Goal: Use online tool/utility: Utilize a website feature to perform a specific function

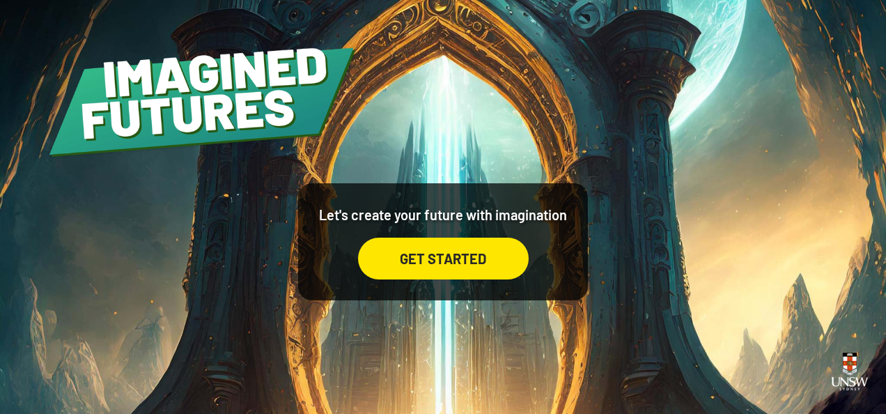
click at [412, 247] on div "GET STARTED" at bounding box center [443, 258] width 171 height 42
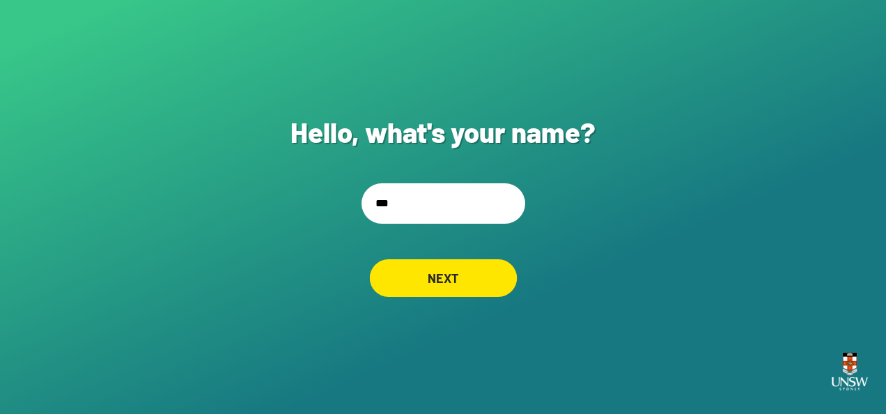
click at [444, 280] on div "NEXT" at bounding box center [443, 278] width 148 height 38
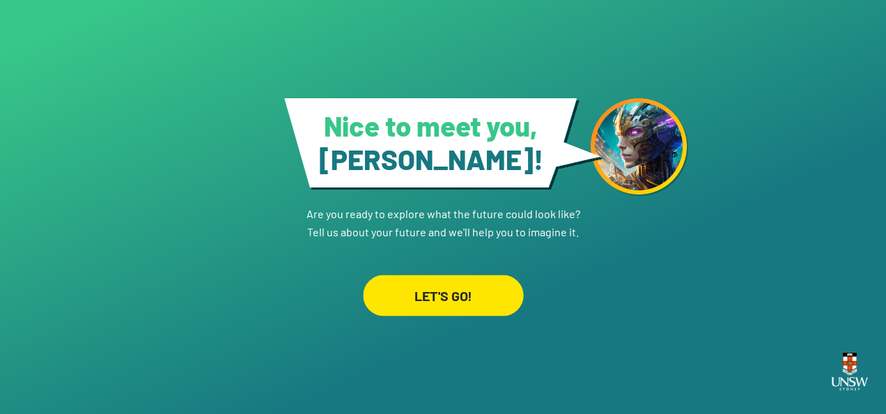
click at [484, 284] on div "LET'S GO!" at bounding box center [443, 294] width 160 height 41
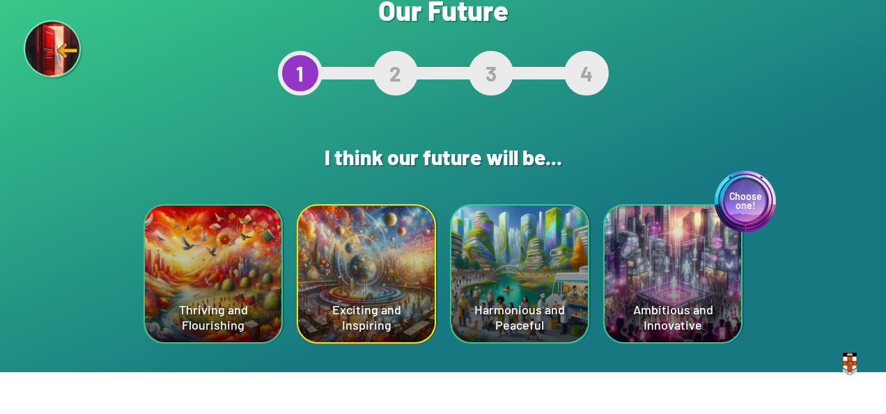
scroll to position [47, 0]
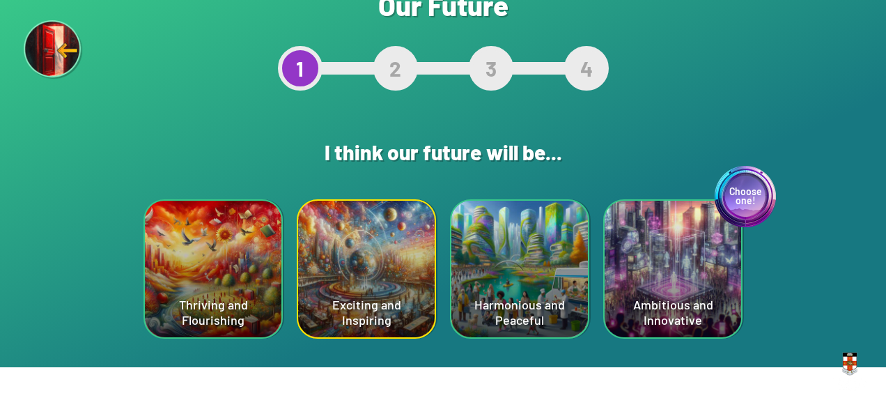
click at [318, 273] on div "Exciting and Inspiring" at bounding box center [366, 269] width 136 height 136
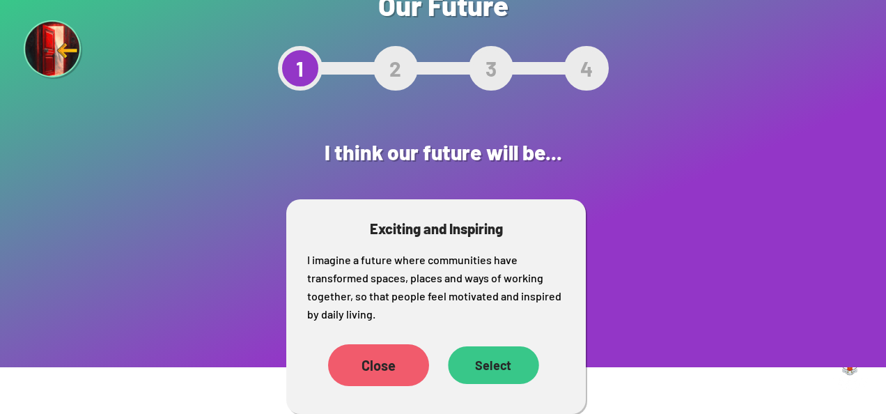
click at [475, 369] on div "Select" at bounding box center [493, 365] width 91 height 38
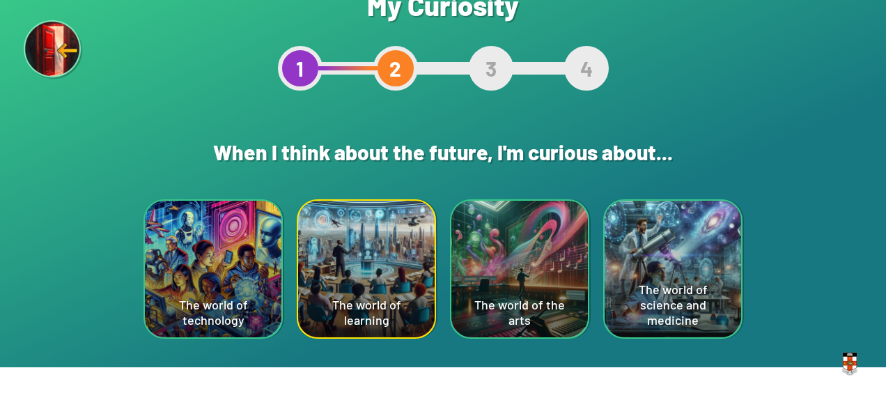
click at [356, 270] on div "The world of learning" at bounding box center [366, 269] width 136 height 136
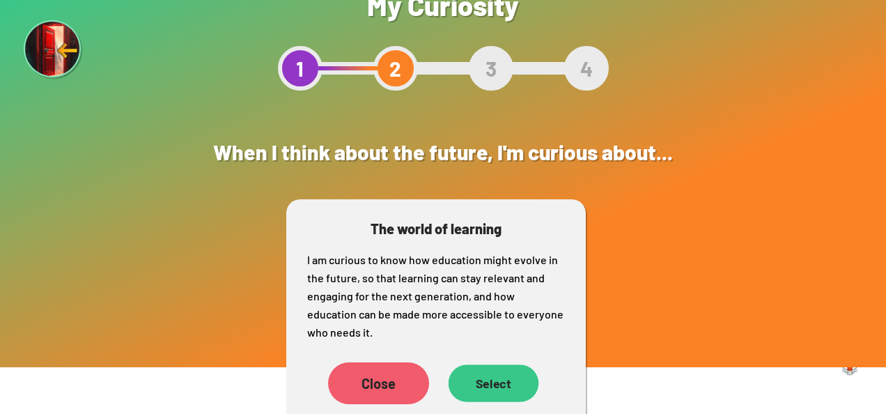
click at [497, 392] on div "Select" at bounding box center [493, 383] width 91 height 38
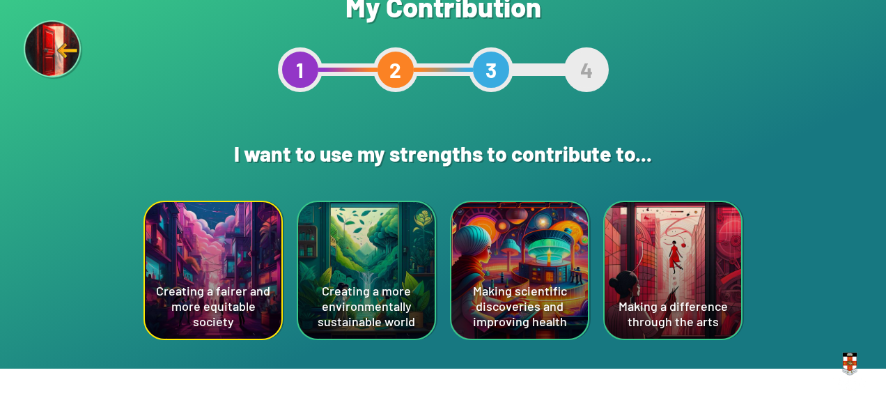
scroll to position [45, 0]
click at [174, 306] on div "Creating a fairer and more equitable society" at bounding box center [213, 270] width 136 height 136
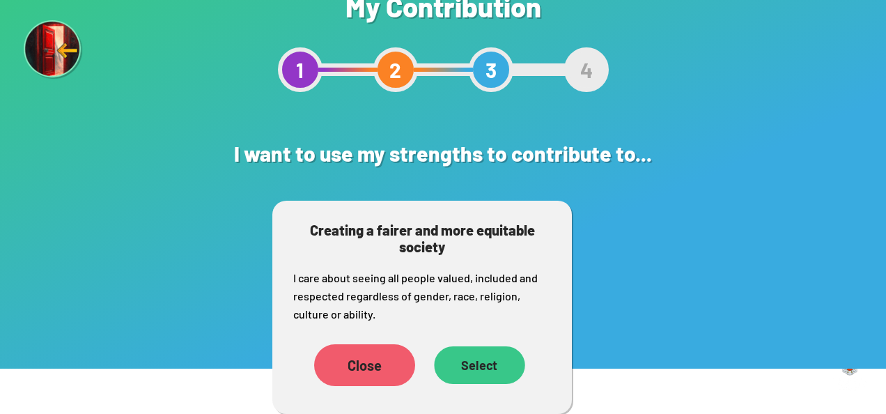
click at [464, 359] on div "Select" at bounding box center [479, 365] width 91 height 38
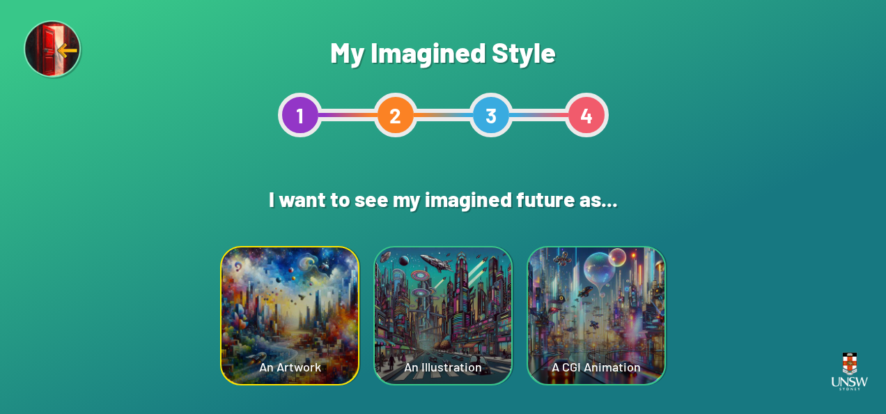
click at [474, 324] on div "An Illustration" at bounding box center [443, 315] width 136 height 136
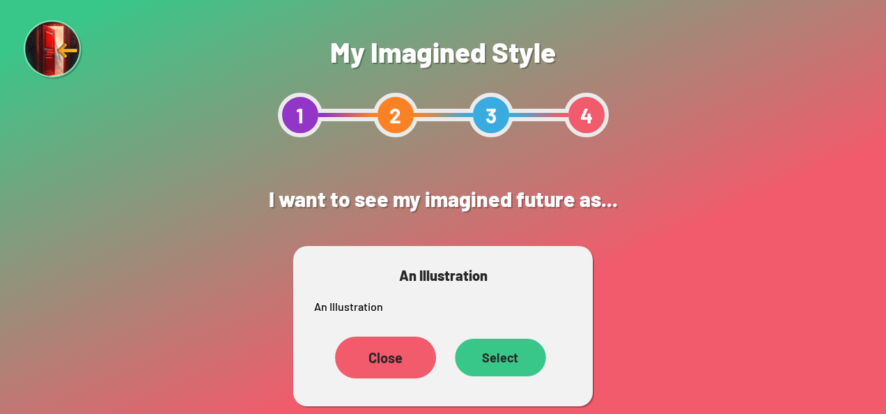
click at [489, 361] on div "Select" at bounding box center [500, 357] width 91 height 38
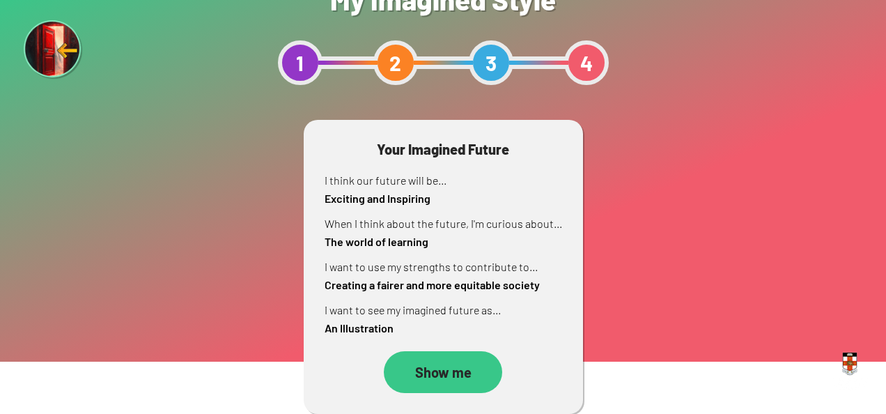
scroll to position [52, 0]
click at [464, 377] on div "Show me" at bounding box center [443, 372] width 114 height 40
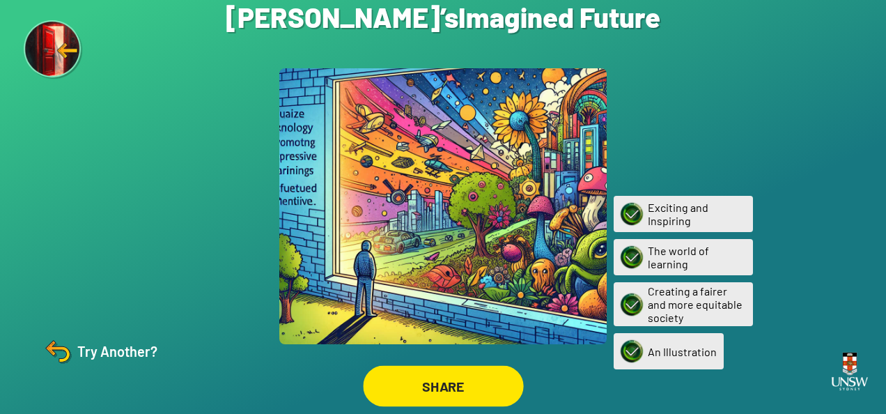
click at [422, 392] on div "SHARE" at bounding box center [443, 386] width 160 height 41
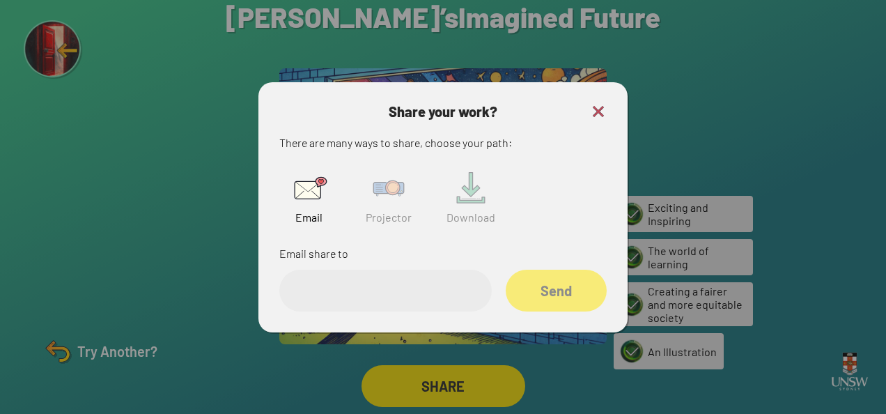
click at [377, 194] on img at bounding box center [388, 188] width 45 height 45
click at [594, 107] on img at bounding box center [598, 111] width 17 height 17
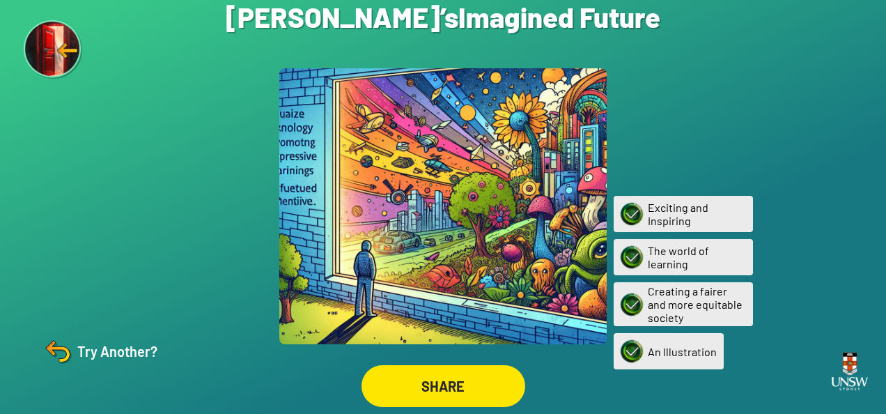
click at [415, 222] on div at bounding box center [442, 206] width 327 height 276
click at [190, 254] on div "Are you sure? You are about to restart the questions. Your current ‘Imagined Fu…" at bounding box center [443, 207] width 886 height 414
click at [61, 353] on img at bounding box center [57, 350] width 33 height 33
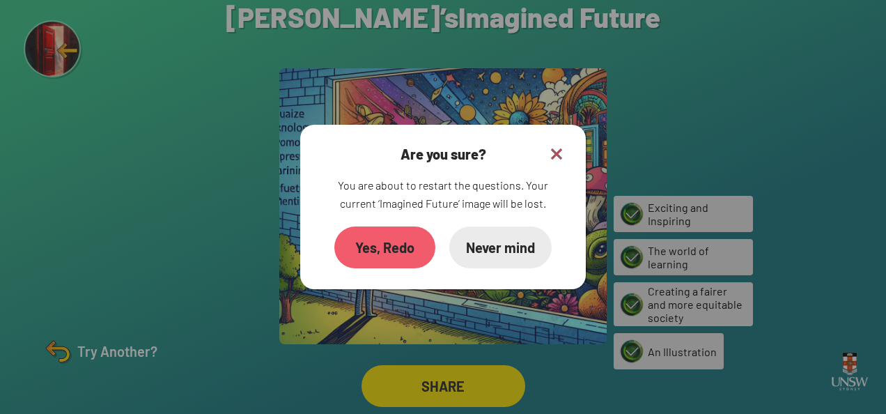
click at [403, 251] on div "Yes, Redo" at bounding box center [384, 247] width 101 height 42
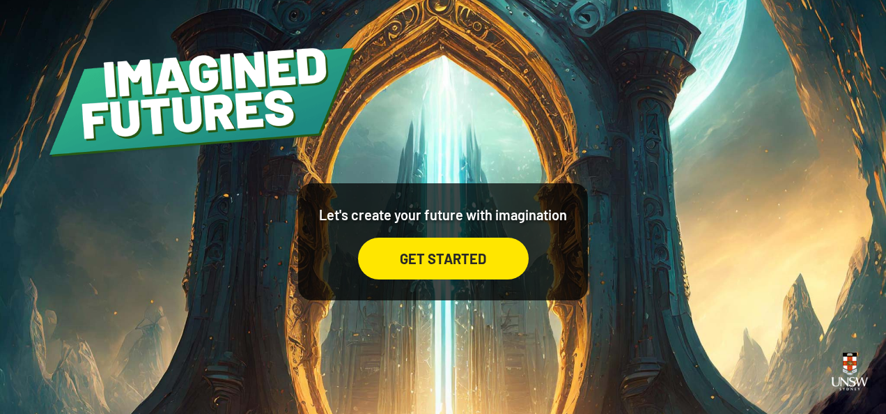
click at [408, 258] on div "GET STARTED" at bounding box center [443, 258] width 171 height 42
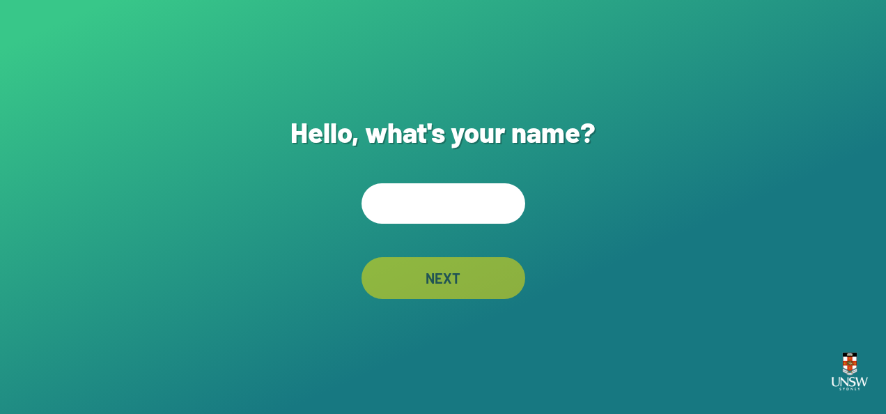
click at [439, 226] on div "Hello, what's your name? NEXT" at bounding box center [443, 207] width 886 height 414
click at [427, 201] on input "text" at bounding box center [443, 203] width 164 height 40
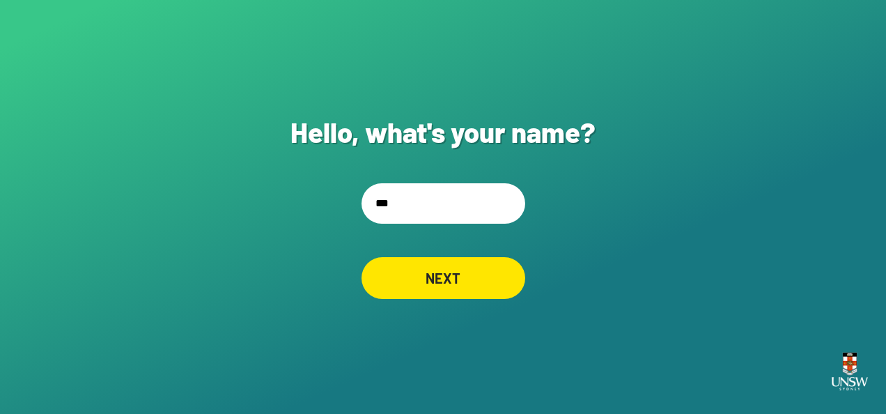
type input "***"
click at [439, 296] on div "NEXT" at bounding box center [443, 278] width 164 height 42
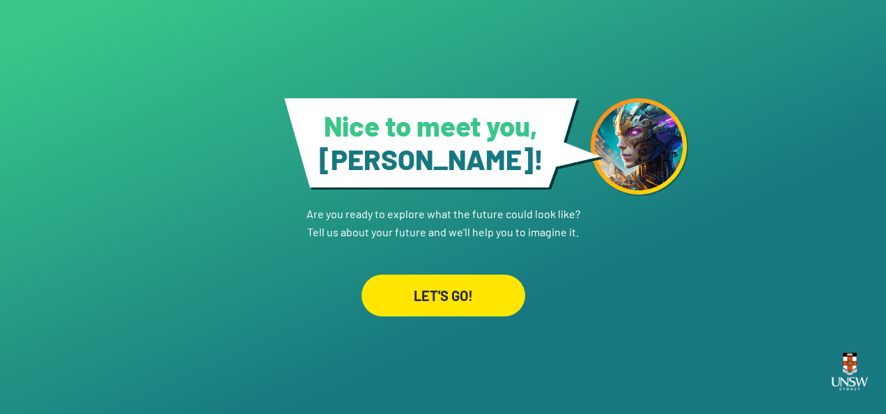
click at [439, 296] on div "LET'S GO!" at bounding box center [443, 295] width 164 height 42
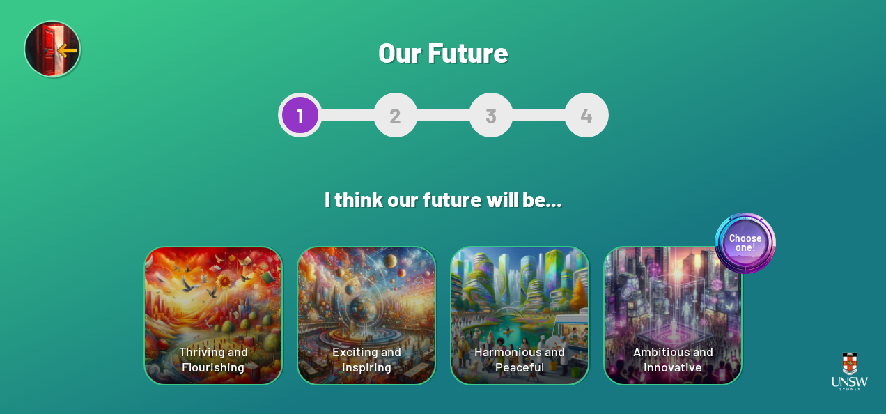
click at [361, 307] on div "Exciting and Inspiring" at bounding box center [366, 315] width 136 height 136
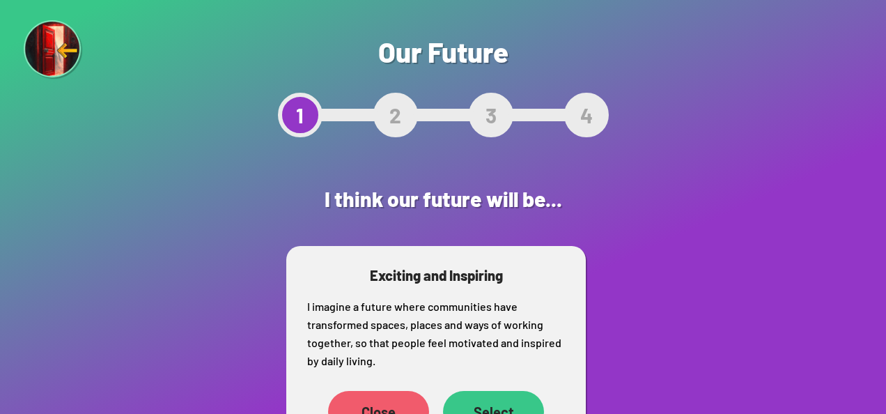
click at [492, 394] on div "Select" at bounding box center [493, 412] width 101 height 42
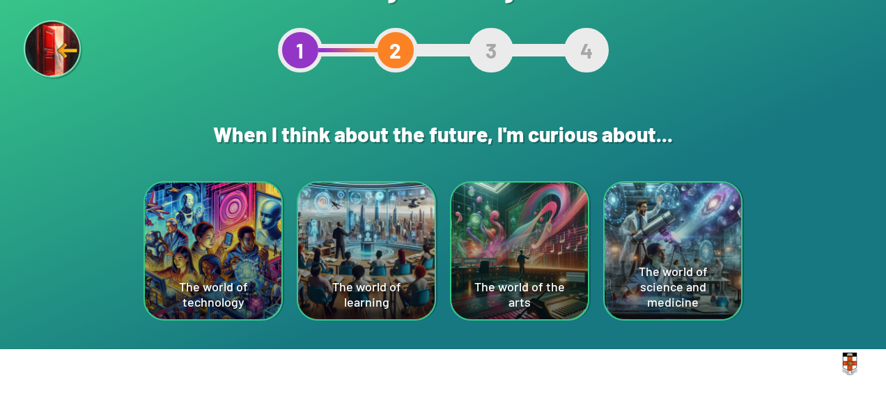
scroll to position [65, 0]
click at [337, 265] on div "The world of learning" at bounding box center [366, 250] width 136 height 136
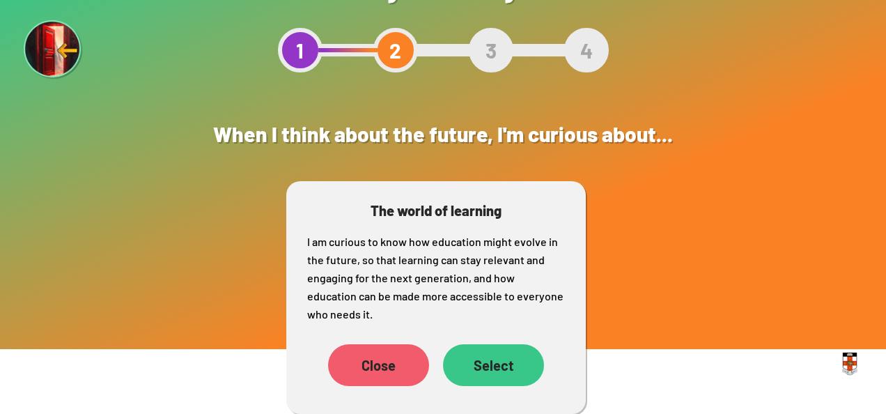
click at [483, 368] on div "Select" at bounding box center [493, 365] width 101 height 42
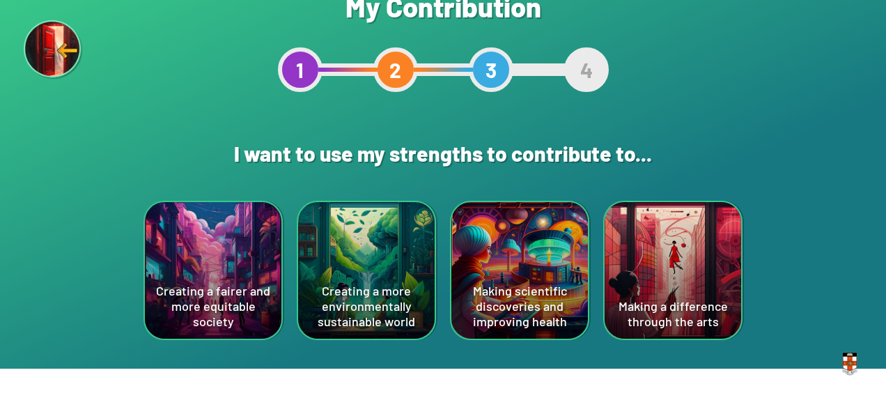
scroll to position [45, 0]
click at [192, 266] on div "Creating a fairer and more equitable society" at bounding box center [213, 270] width 136 height 136
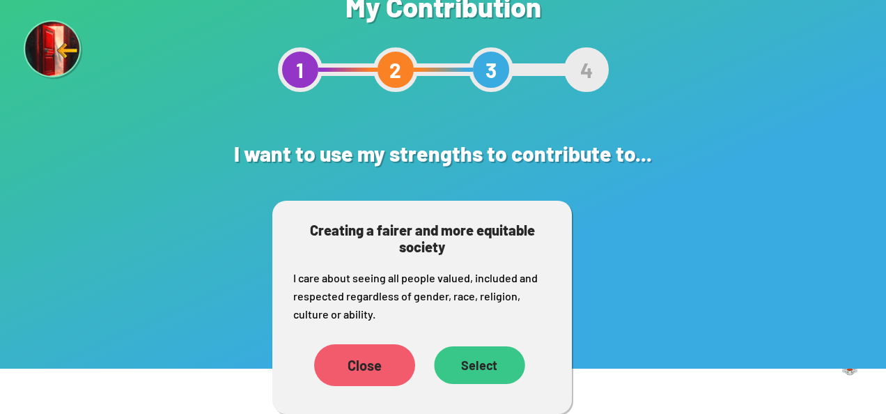
click at [483, 367] on div "Select" at bounding box center [479, 365] width 91 height 38
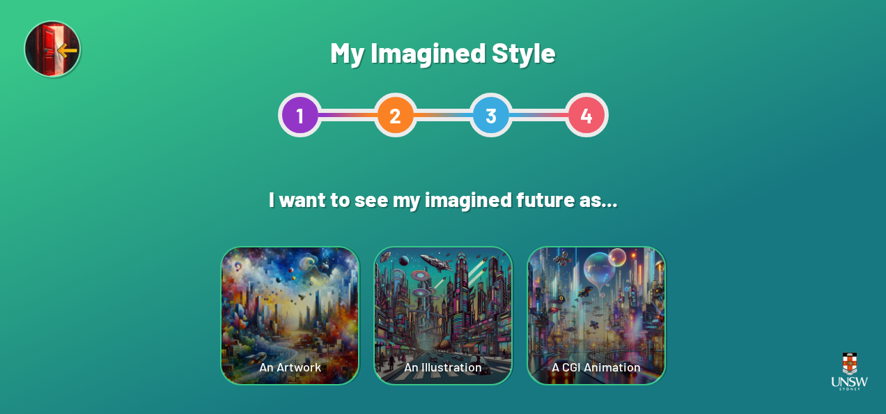
click at [611, 355] on div "A CGI Animation" at bounding box center [596, 315] width 136 height 136
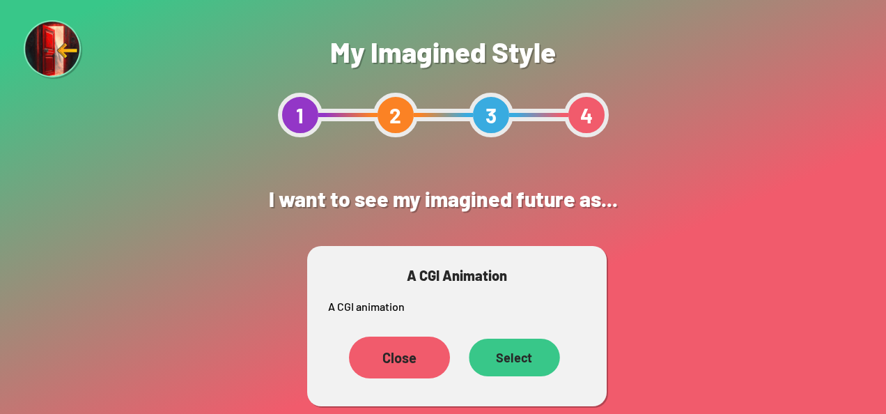
click at [539, 364] on div "Select" at bounding box center [514, 357] width 91 height 38
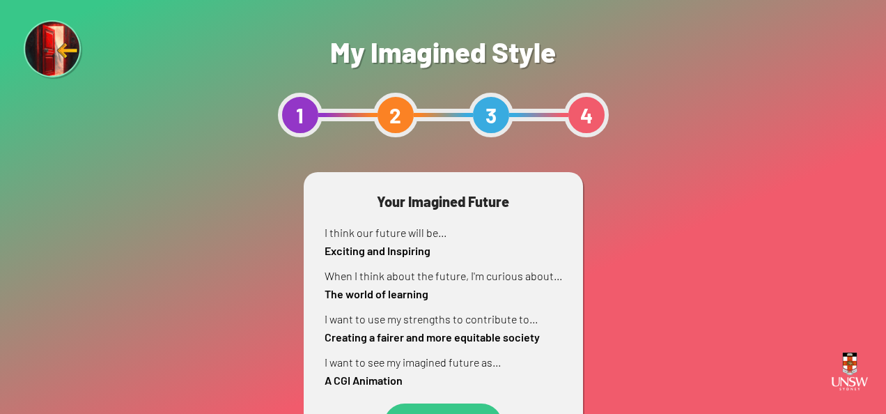
scroll to position [52, 0]
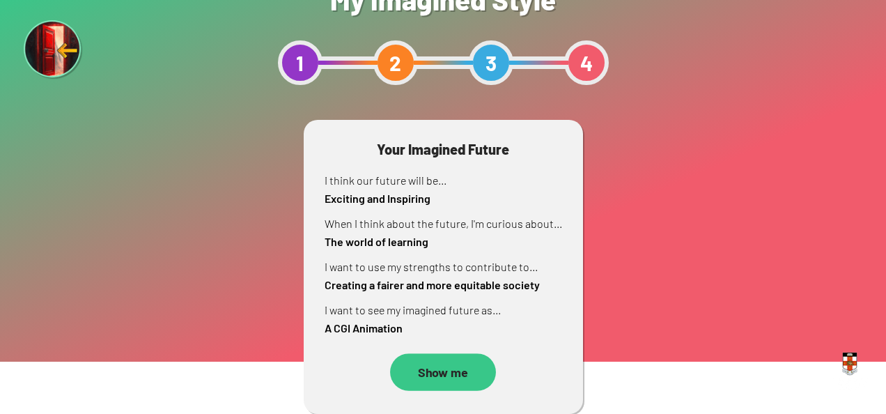
click at [427, 373] on div "Show me" at bounding box center [443, 372] width 106 height 38
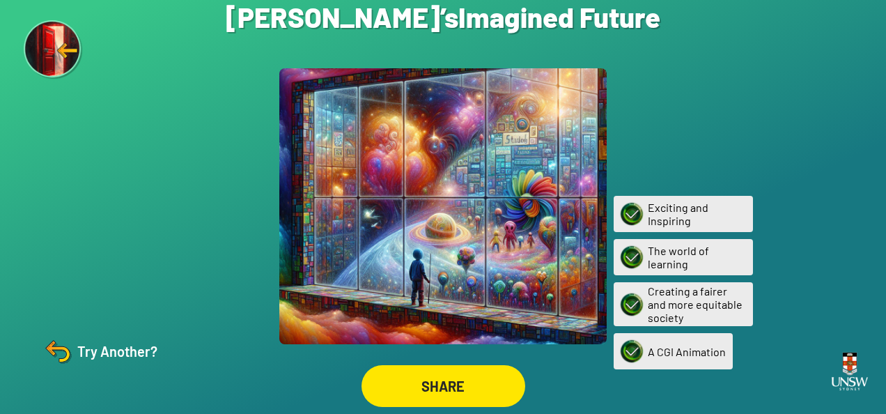
click at [447, 250] on div at bounding box center [442, 206] width 327 height 276
click at [470, 389] on div "SHARE" at bounding box center [443, 386] width 164 height 42
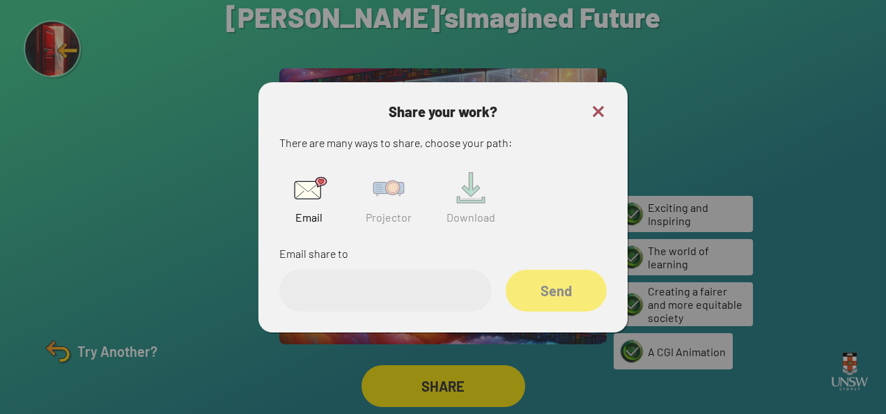
click at [384, 181] on img at bounding box center [388, 188] width 45 height 45
click at [350, 288] on input "text" at bounding box center [385, 291] width 212 height 42
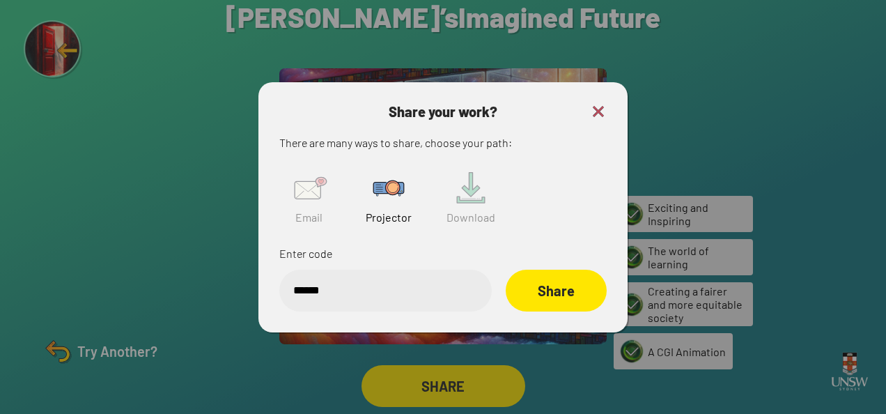
type input "******"
click at [529, 295] on div "Share" at bounding box center [556, 291] width 101 height 42
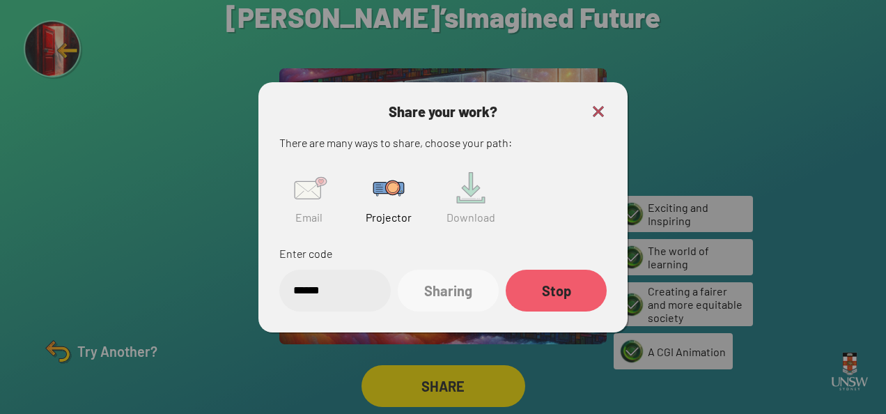
click at [599, 112] on img at bounding box center [598, 111] width 17 height 17
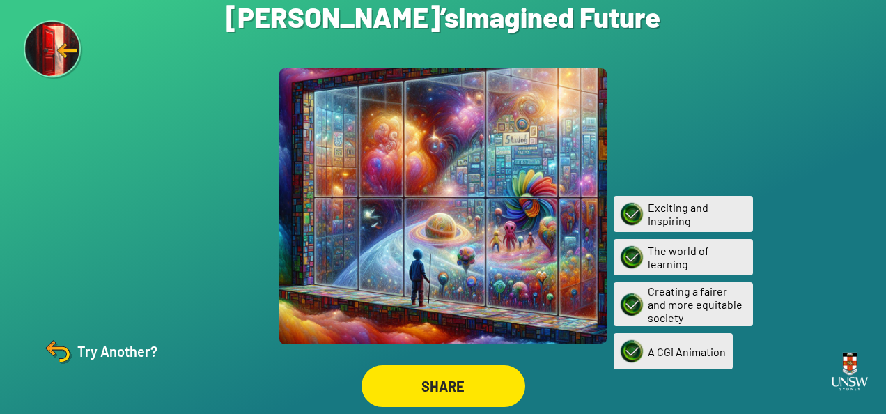
click at [69, 358] on img at bounding box center [57, 350] width 33 height 33
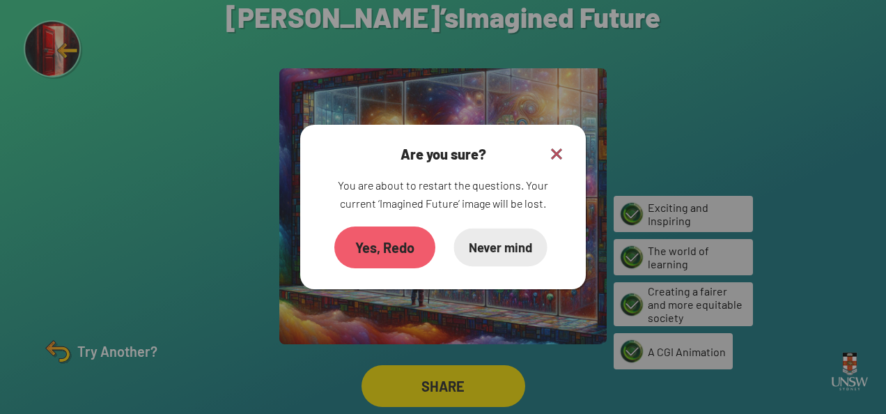
click at [482, 253] on div "Never mind" at bounding box center [499, 247] width 93 height 38
